Goal: Obtain resource: Download file/media

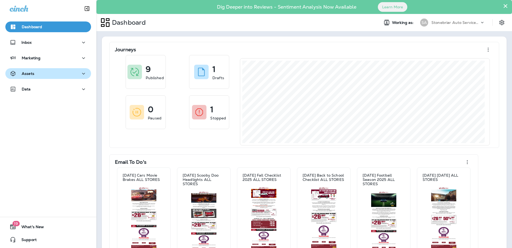
click at [38, 74] on div "Assets" at bounding box center [48, 73] width 77 height 7
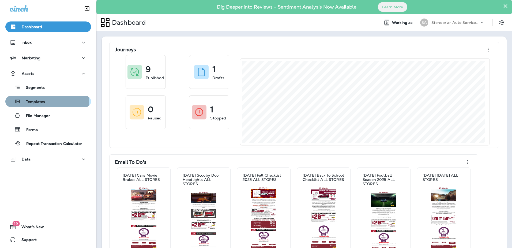
click at [43, 101] on p "Templates" at bounding box center [33, 101] width 24 height 5
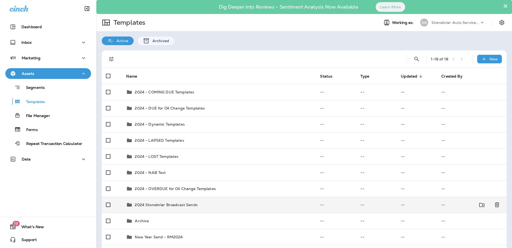
click at [180, 201] on div "2024 Stonebriar Broadcast Sends" at bounding box center [166, 204] width 63 height 6
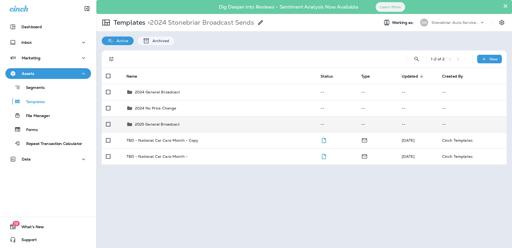
click at [182, 120] on td "2025 General Broadcast" at bounding box center [219, 124] width 194 height 16
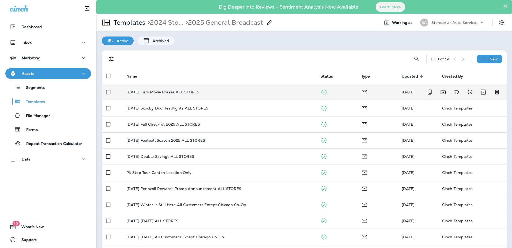
click at [171, 92] on p "[DATE] Cars Movie Brakes ALL STORES" at bounding box center [162, 92] width 73 height 4
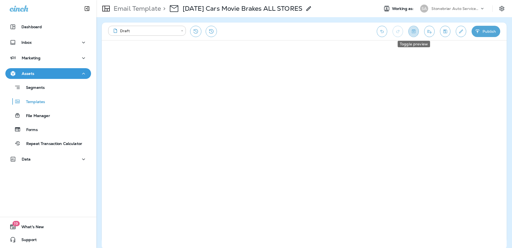
click at [411, 32] on icon "Toggle preview" at bounding box center [414, 31] width 6 height 5
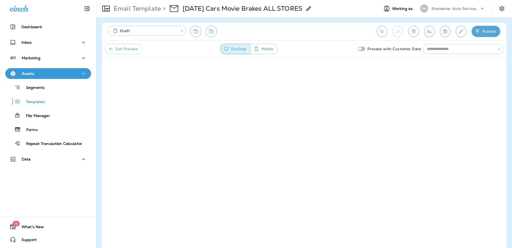
click at [442, 48] on input "text" at bounding box center [459, 49] width 68 height 7
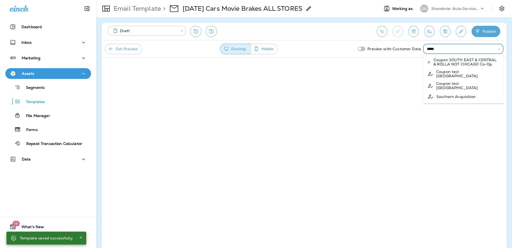
click at [453, 94] on p "Southern Acquisition" at bounding box center [456, 96] width 39 height 4
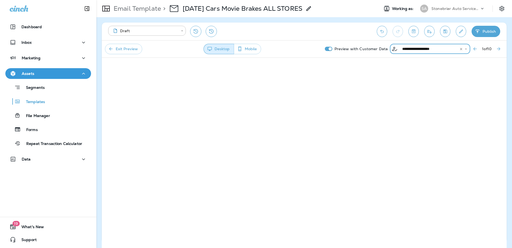
type input "**********"
click at [495, 49] on button "Next Preview Customer" at bounding box center [499, 49] width 10 height 10
click at [502, 46] on button "Next Preview Customer" at bounding box center [499, 49] width 10 height 10
click at [500, 50] on icon "Next Preview Customer" at bounding box center [498, 48] width 5 height 5
click at [502, 9] on icon "Settings" at bounding box center [502, 8] width 6 height 6
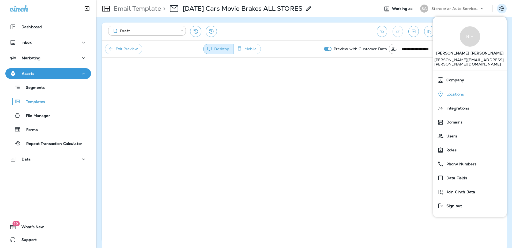
click at [460, 90] on div "Locations" at bounding box center [469, 93] width 69 height 11
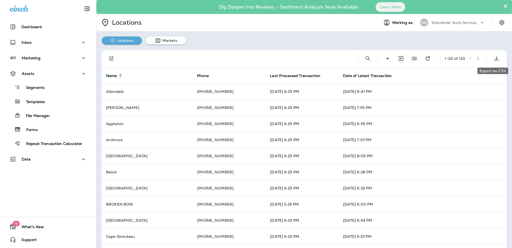
click at [493, 61] on icon "Export as CSV" at bounding box center [496, 58] width 6 height 6
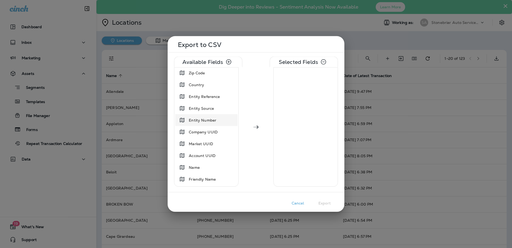
scroll to position [107, 0]
click at [210, 151] on div "Name" at bounding box center [206, 155] width 60 height 10
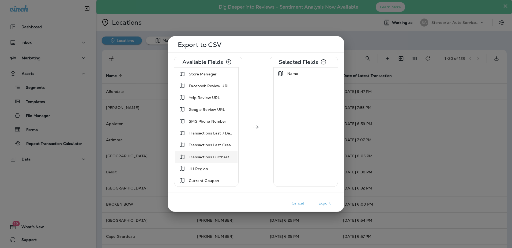
scroll to position [295, 0]
click at [211, 179] on span "Current Coupon" at bounding box center [204, 179] width 30 height 5
click at [216, 156] on span "Coupon Hyperlink" at bounding box center [205, 156] width 33 height 5
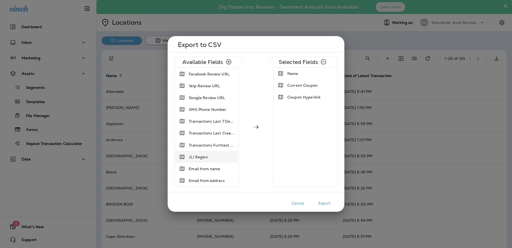
click at [216, 159] on div "JLI Region" at bounding box center [206, 157] width 60 height 10
drag, startPoint x: 301, startPoint y: 108, endPoint x: 313, endPoint y: 133, distance: 27.8
click at [306, 111] on div "JLI Region" at bounding box center [306, 109] width 62 height 10
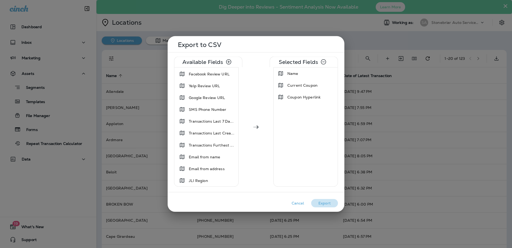
click at [329, 202] on button "Export" at bounding box center [324, 203] width 27 height 8
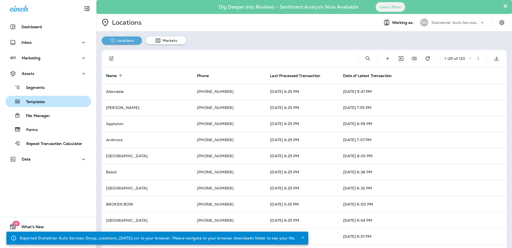
click at [32, 105] on button "Templates" at bounding box center [48, 101] width 86 height 11
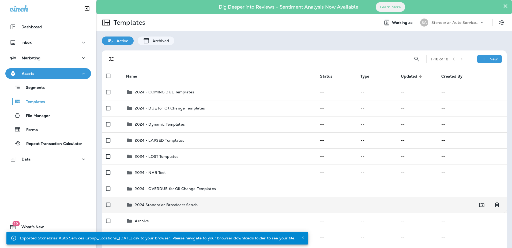
click at [163, 205] on p "2024 Stonebriar Broadcast Sends" at bounding box center [166, 204] width 63 height 4
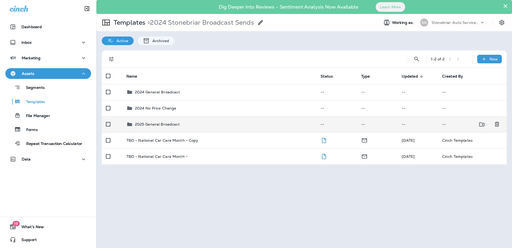
click at [165, 120] on td "2025 General Broadcast" at bounding box center [219, 124] width 194 height 16
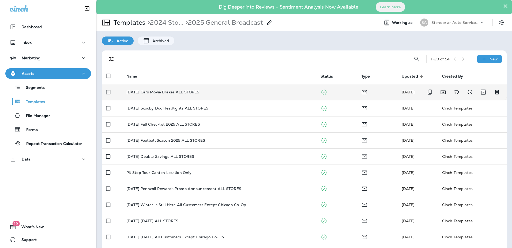
click at [174, 91] on p "[DATE] Cars Movie Brakes ALL STORES" at bounding box center [162, 92] width 73 height 4
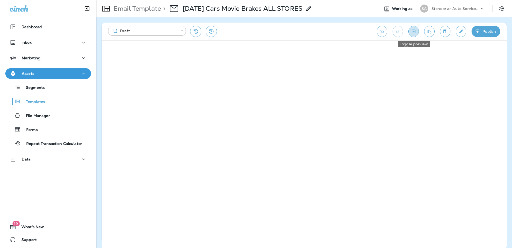
click at [418, 30] on button "Toggle preview" at bounding box center [414, 31] width 10 height 11
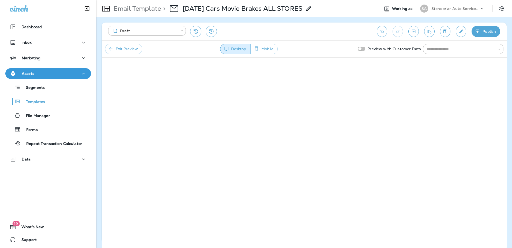
click at [439, 52] on input "text" at bounding box center [459, 49] width 68 height 7
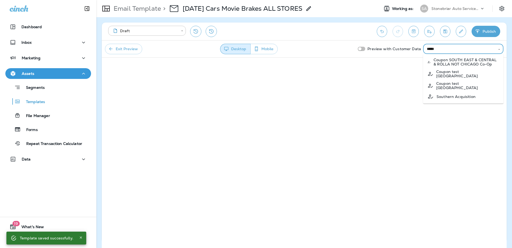
click at [460, 94] on p "Southern Acquisition" at bounding box center [456, 96] width 39 height 4
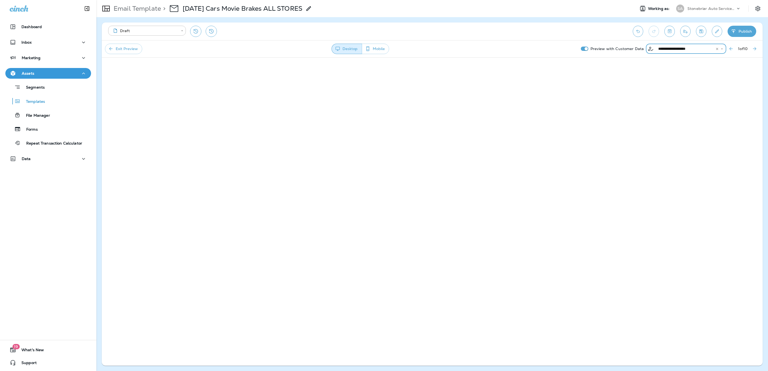
type input "**********"
